Goal: Communication & Community: Participate in discussion

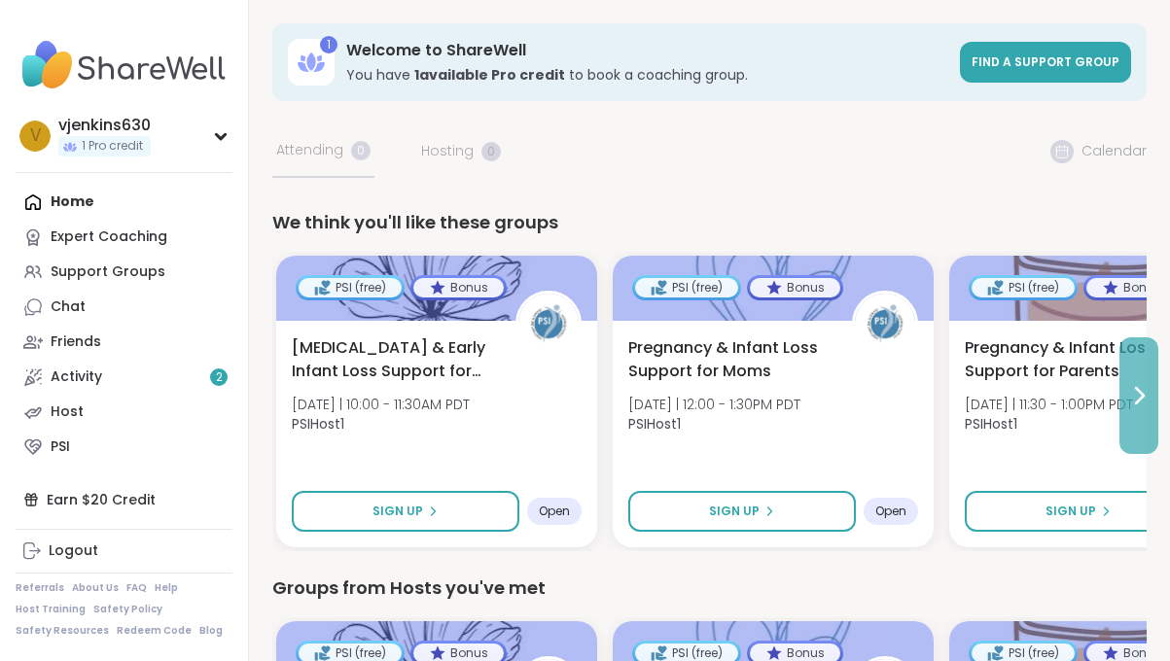
click at [1133, 382] on button at bounding box center [1138, 395] width 39 height 117
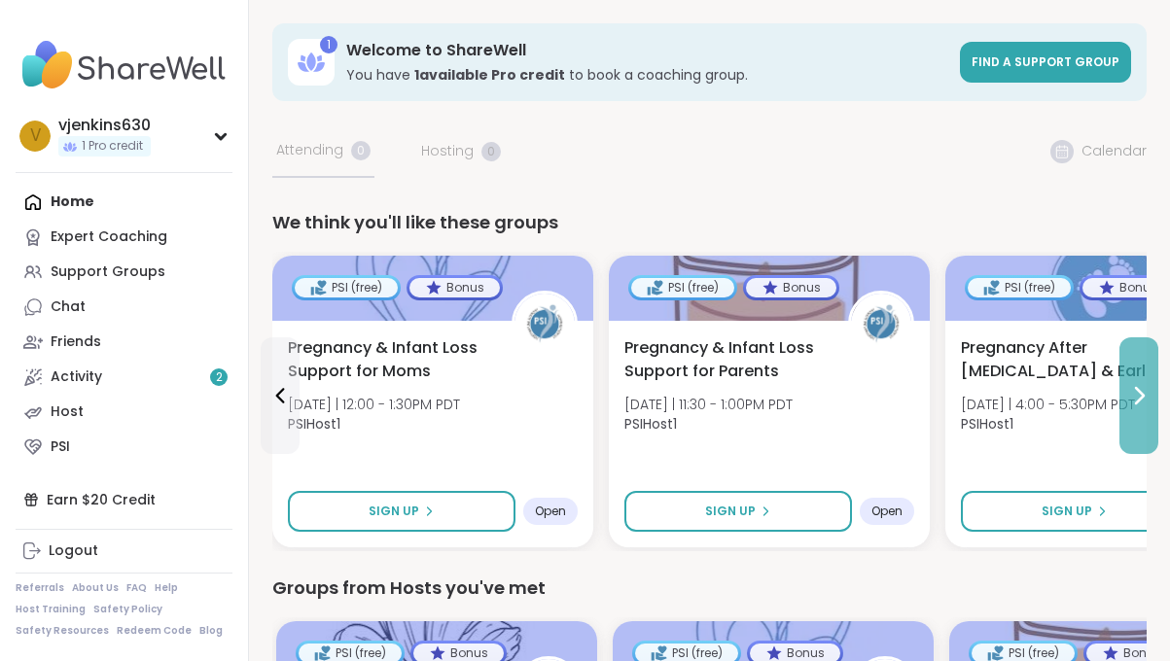
click at [1133, 382] on button at bounding box center [1138, 395] width 39 height 117
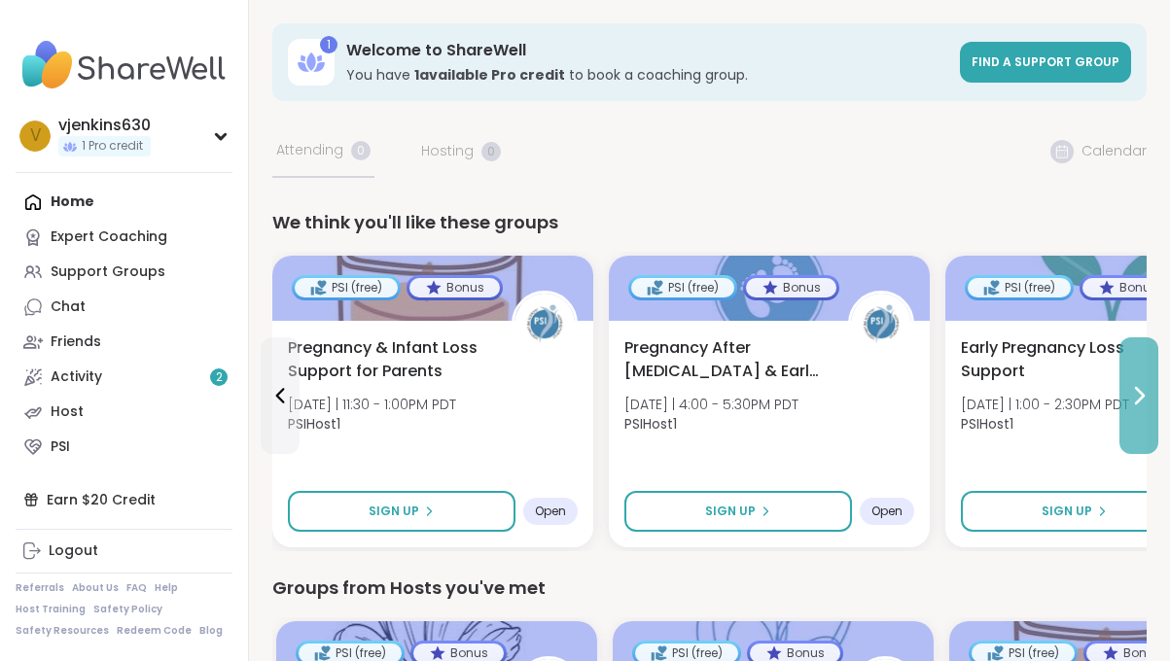
click at [1138, 399] on icon at bounding box center [1138, 395] width 23 height 23
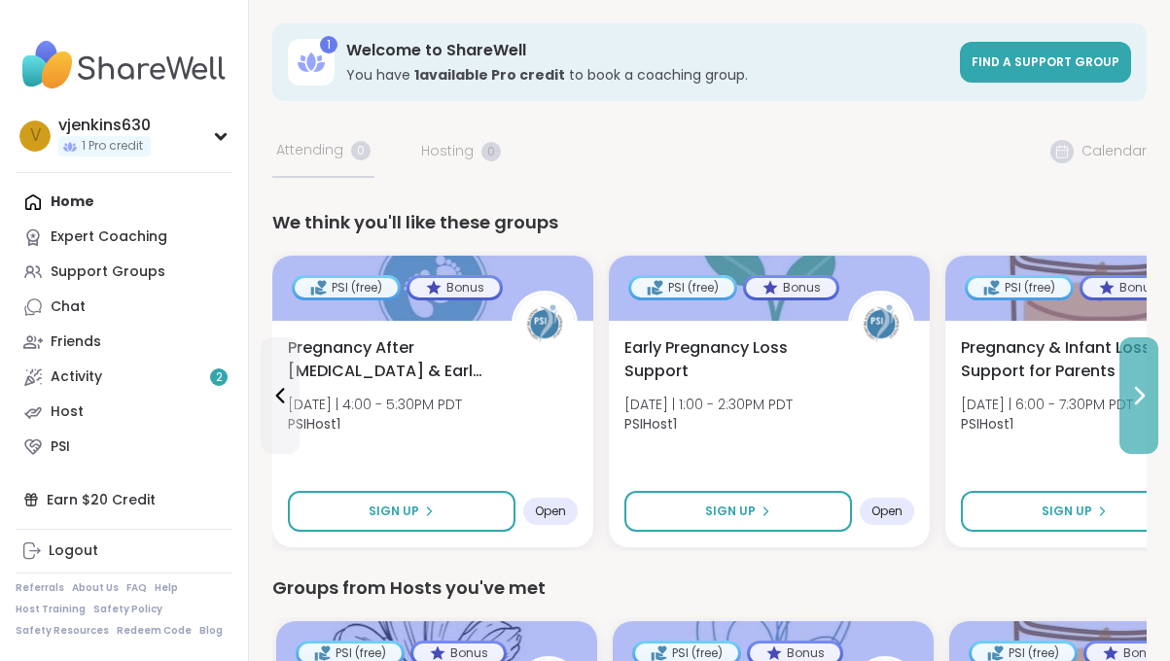
click at [1138, 398] on icon at bounding box center [1138, 395] width 23 height 23
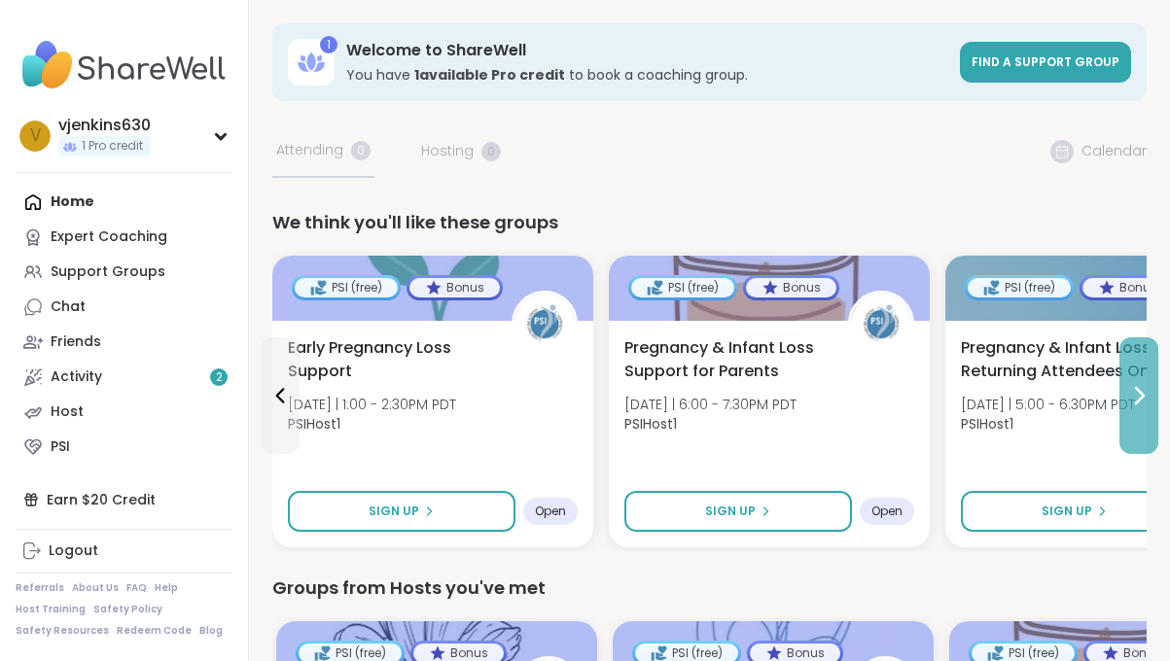
click at [1136, 395] on icon at bounding box center [1138, 395] width 23 height 23
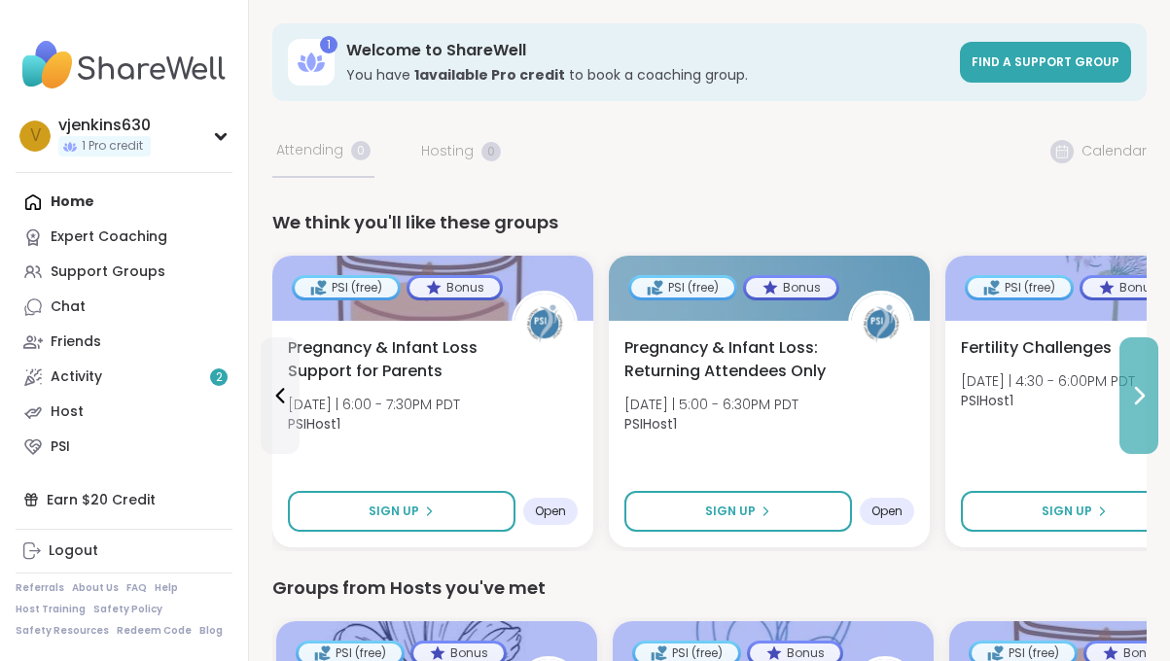
click at [1136, 395] on icon at bounding box center [1138, 395] width 23 height 23
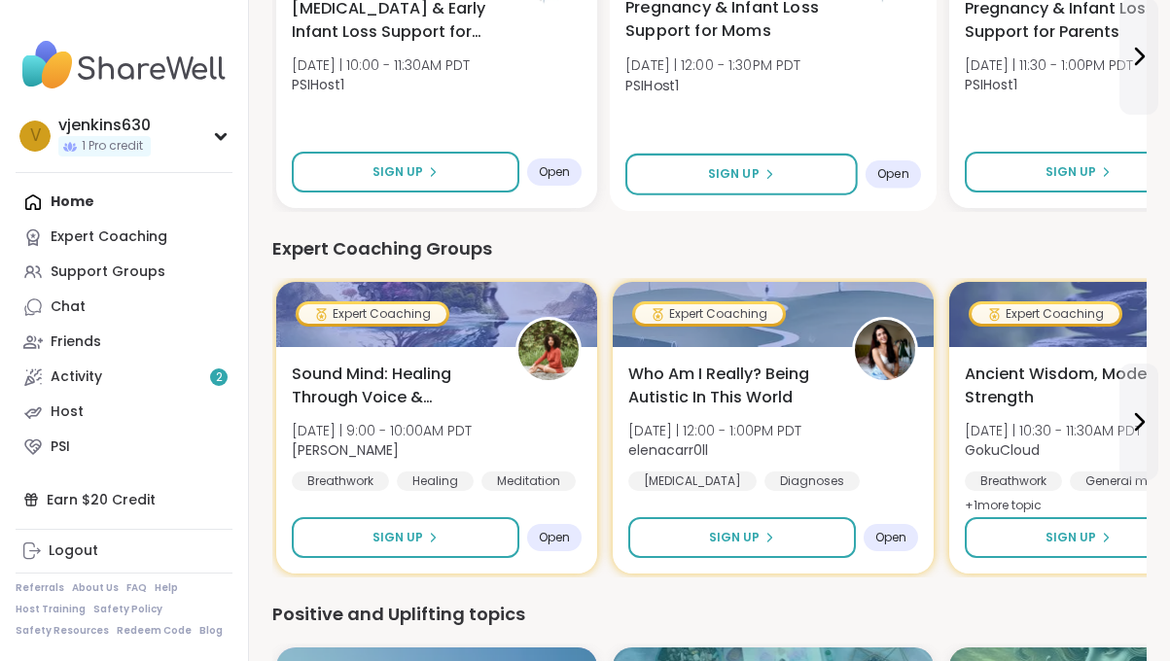
scroll to position [718, 0]
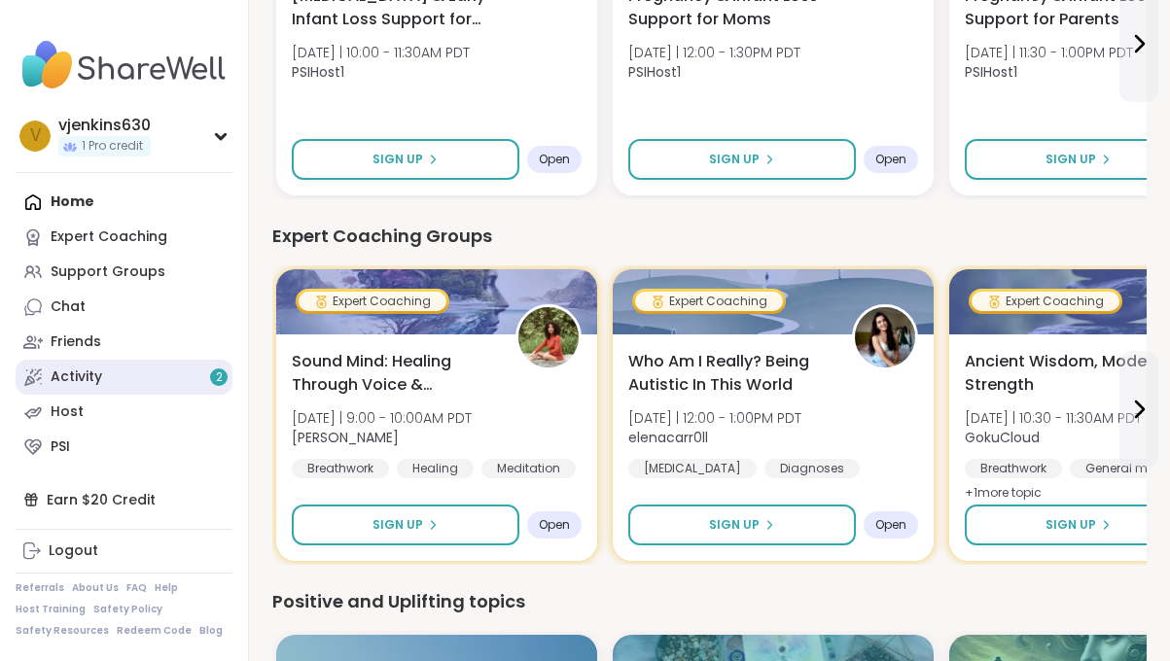
click at [132, 383] on link "Activity 2" at bounding box center [124, 377] width 217 height 35
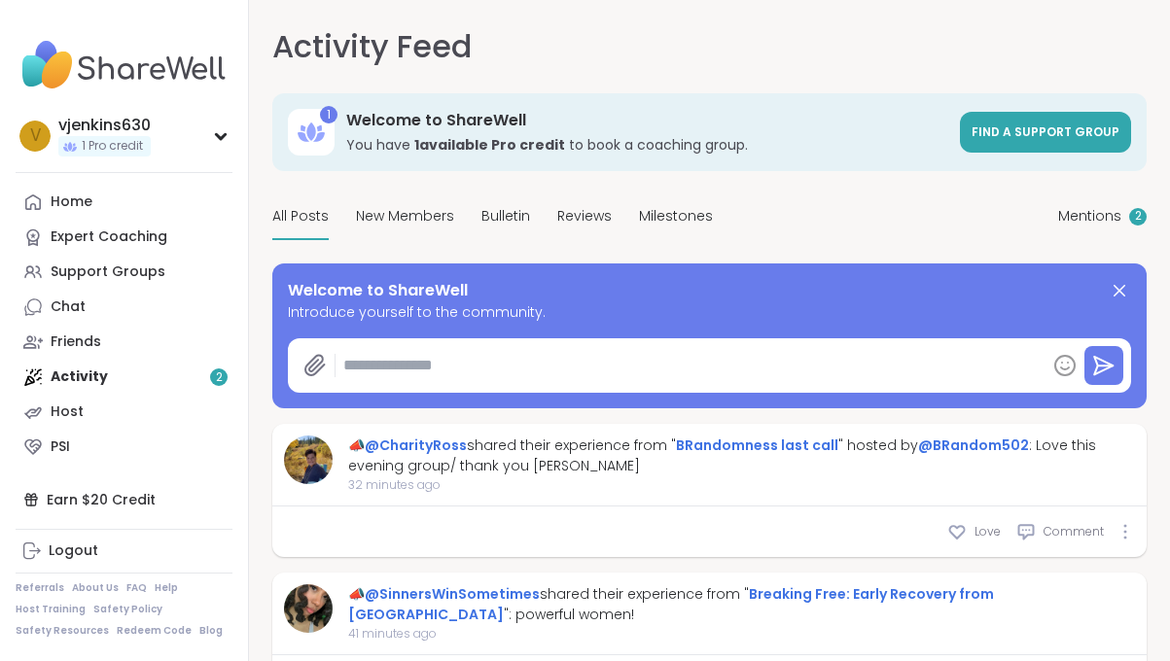
type textarea "*"
